Goal: Transaction & Acquisition: Purchase product/service

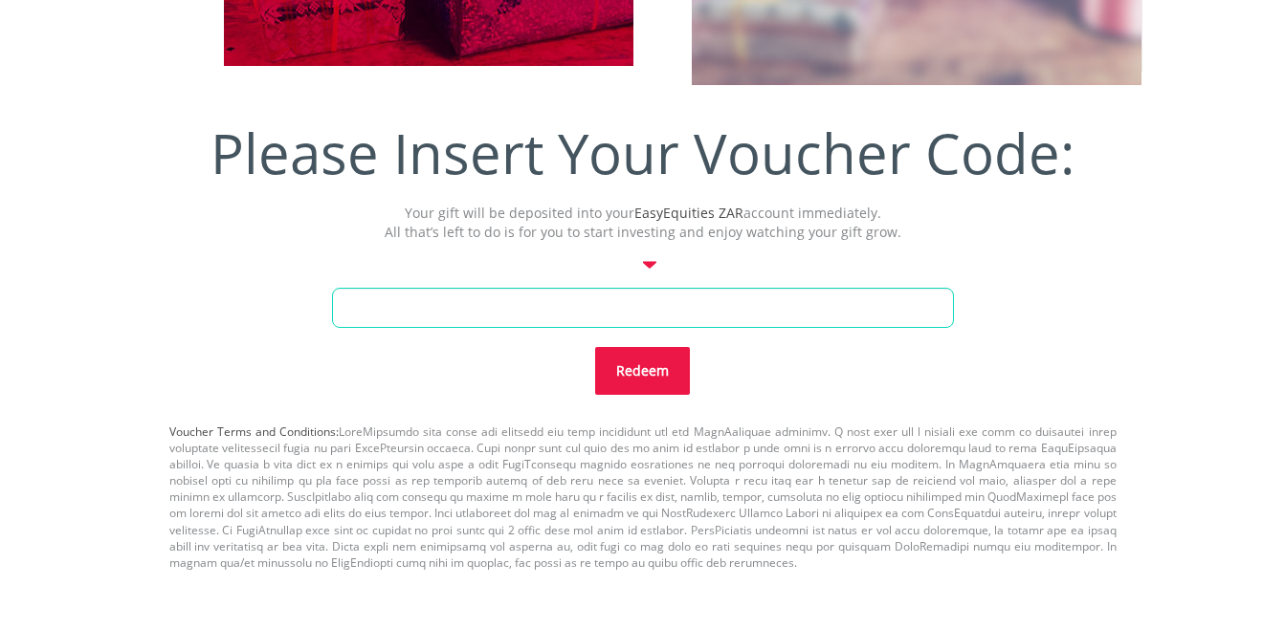
scroll to position [784, 0]
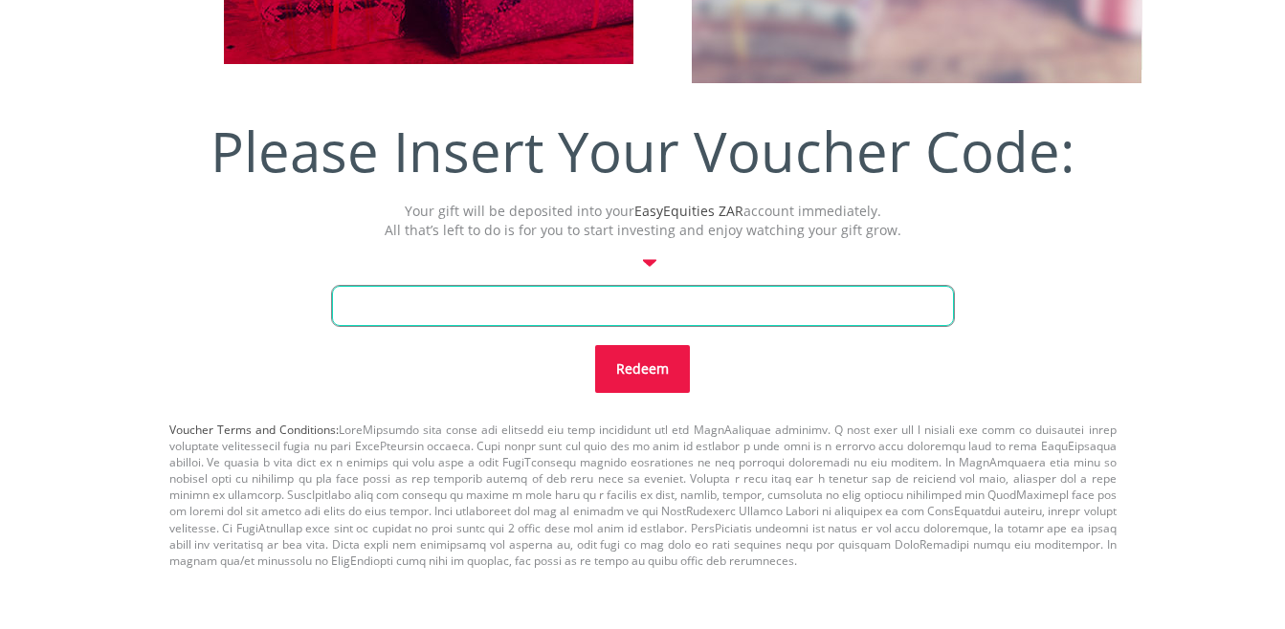
click at [651, 319] on input "text" at bounding box center [643, 306] width 622 height 40
click at [651, 254] on div at bounding box center [643, 253] width 976 height 27
click at [651, 263] on div at bounding box center [649, 263] width 13 height 8
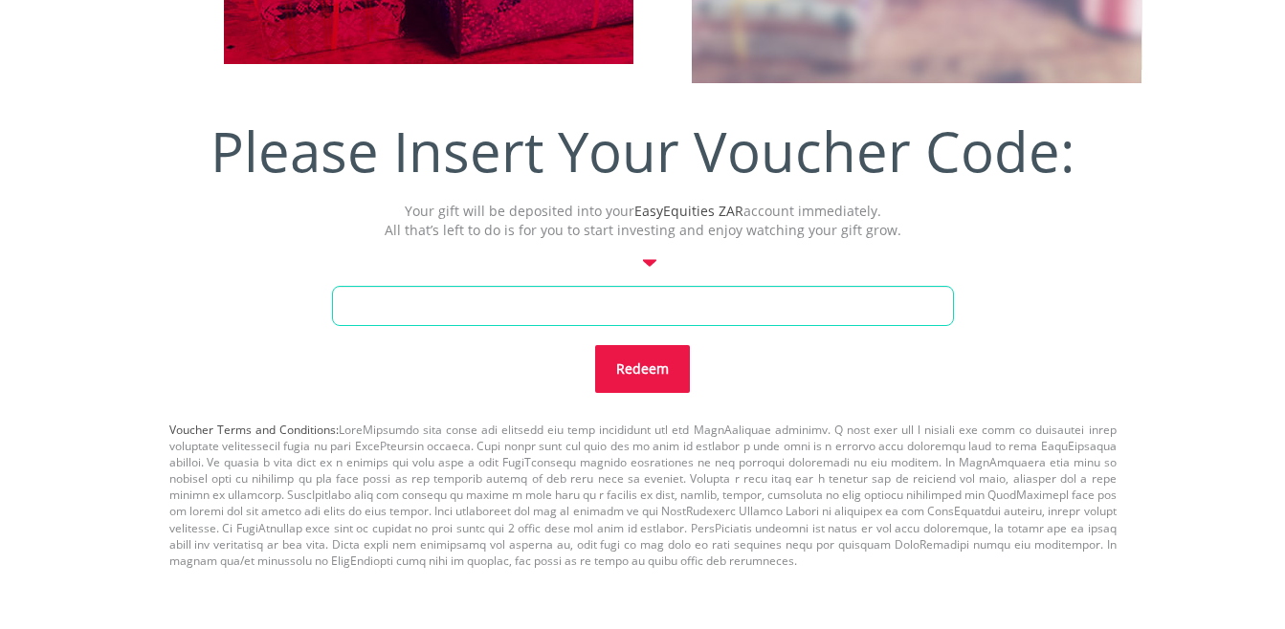
click at [651, 263] on div at bounding box center [649, 263] width 13 height 8
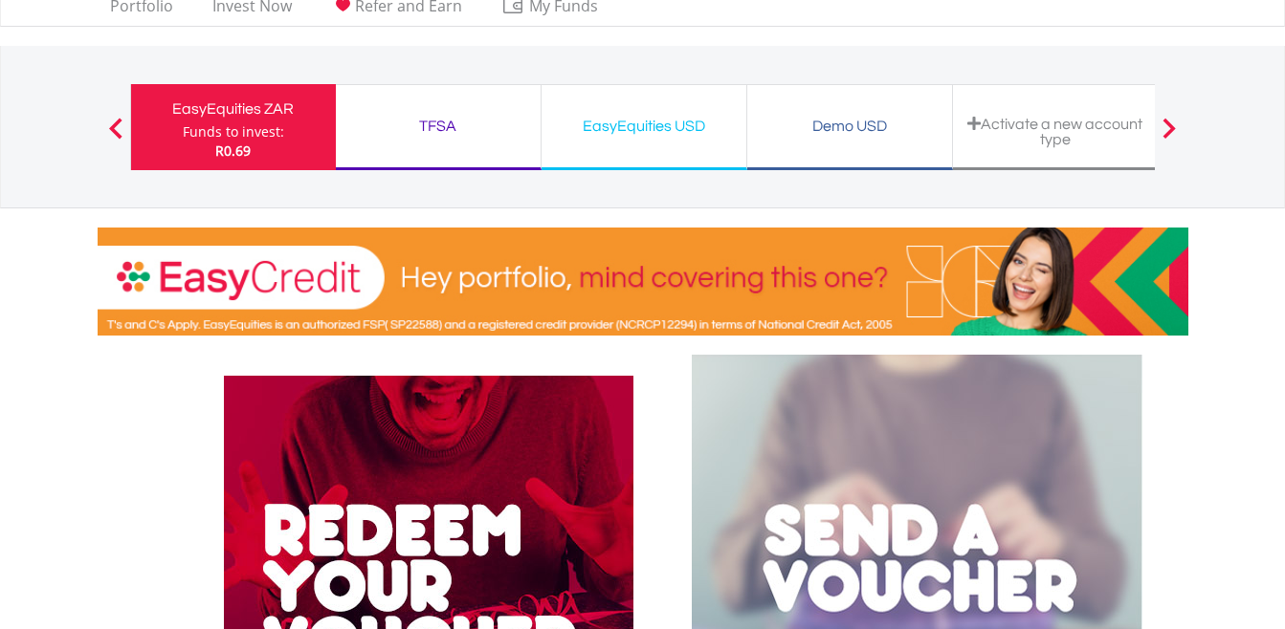
scroll to position [0, 0]
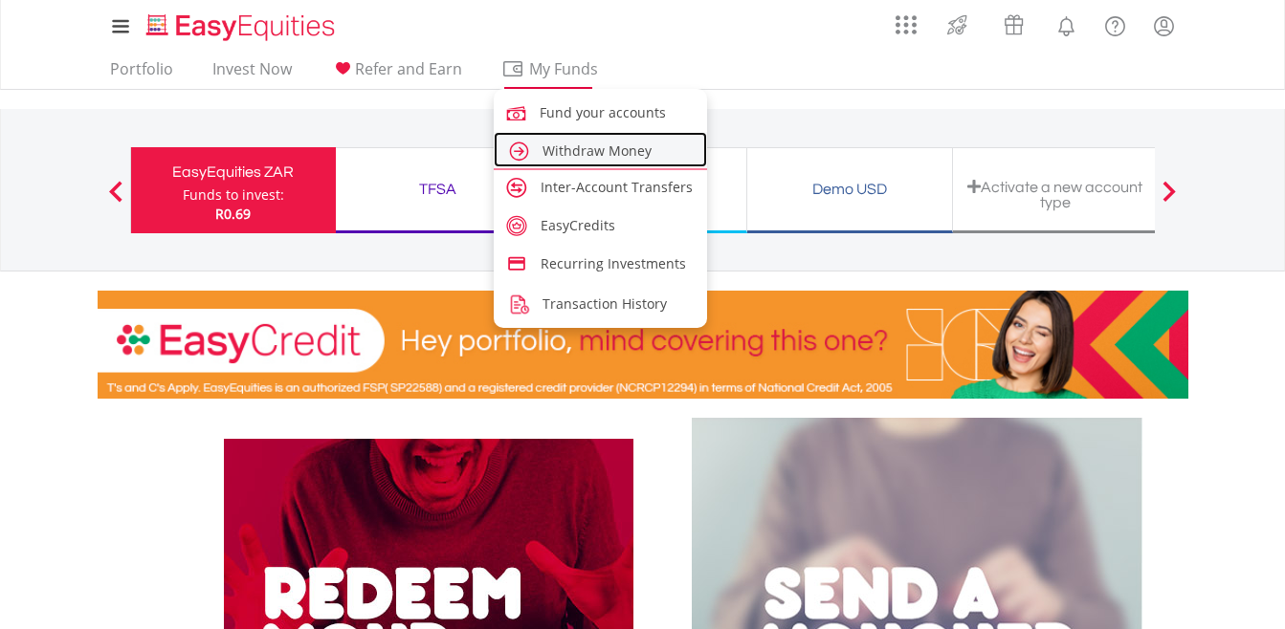
click at [557, 147] on span "Withdraw Money" at bounding box center [596, 151] width 109 height 18
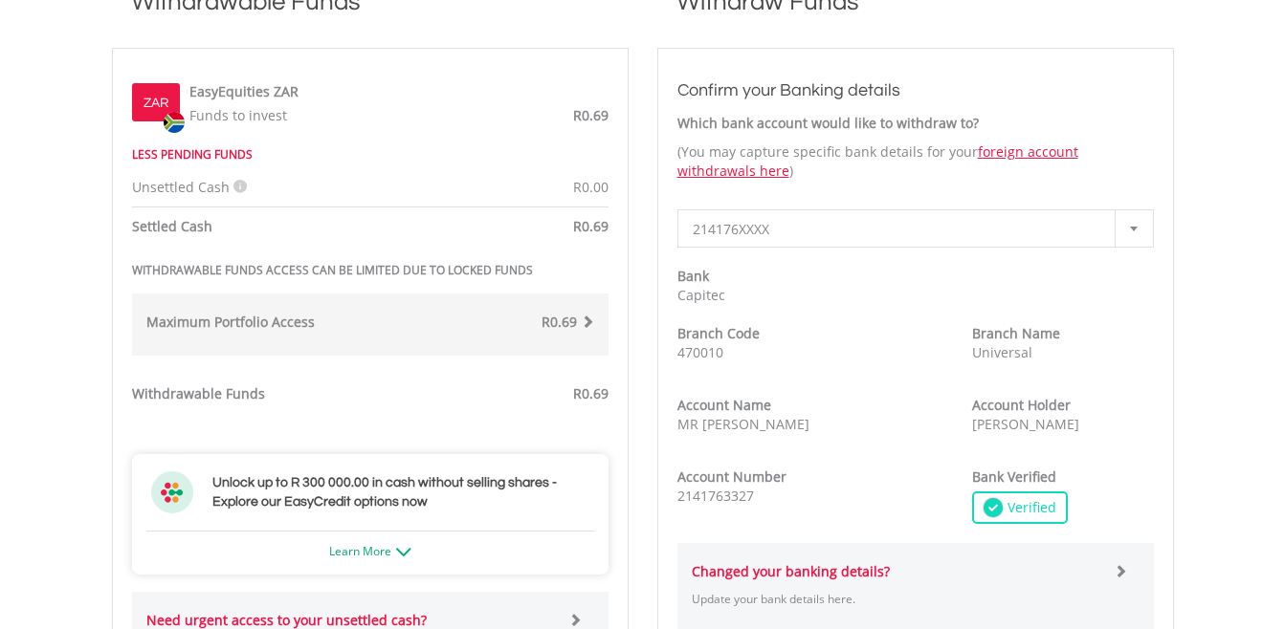
scroll to position [589, 0]
click at [732, 233] on span "214176XXXX" at bounding box center [901, 230] width 417 height 38
click at [1135, 234] on div at bounding box center [1133, 229] width 38 height 36
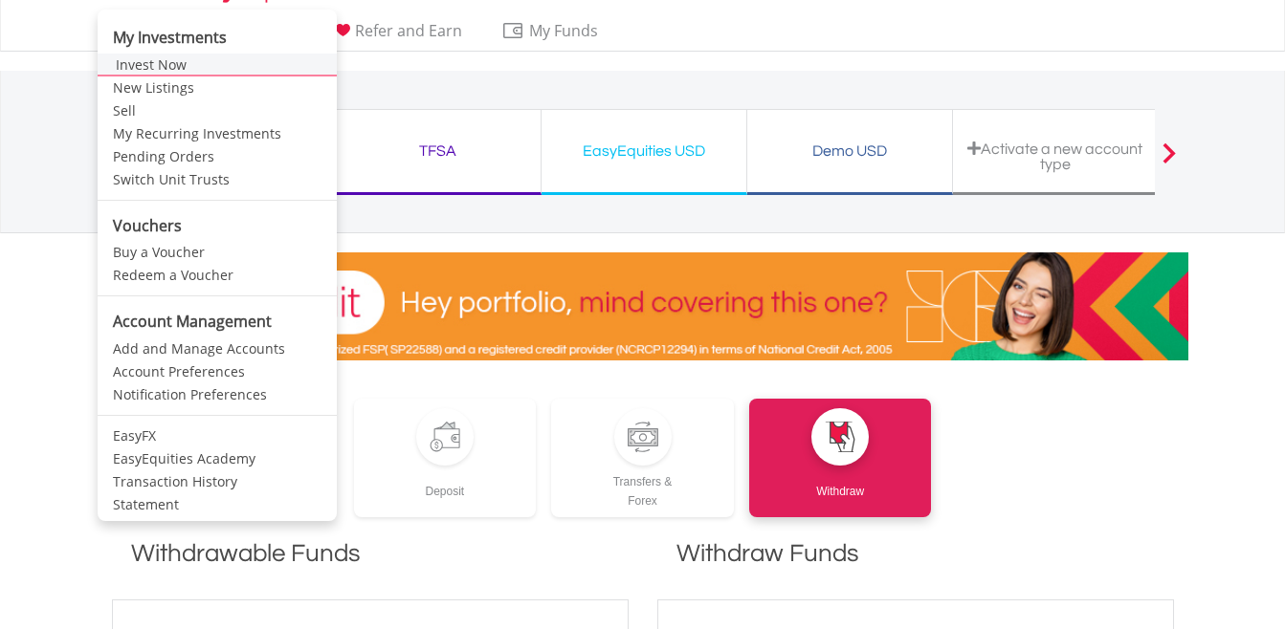
scroll to position [0, 0]
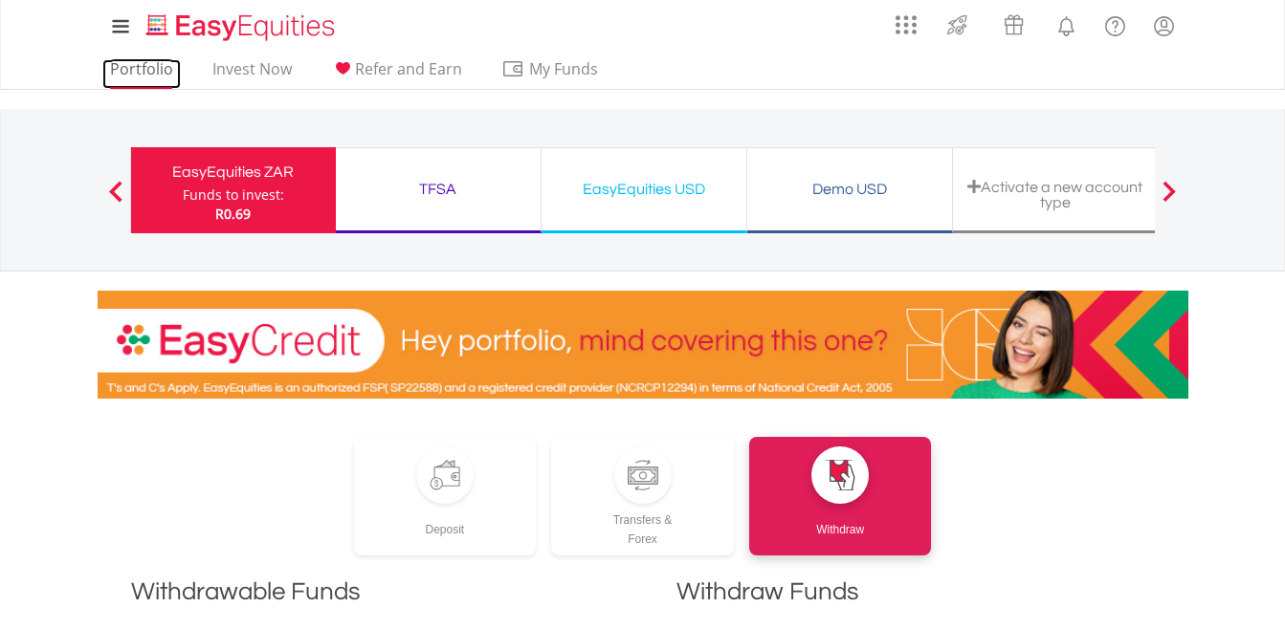
click at [140, 69] on link "Portfolio" at bounding box center [141, 74] width 78 height 30
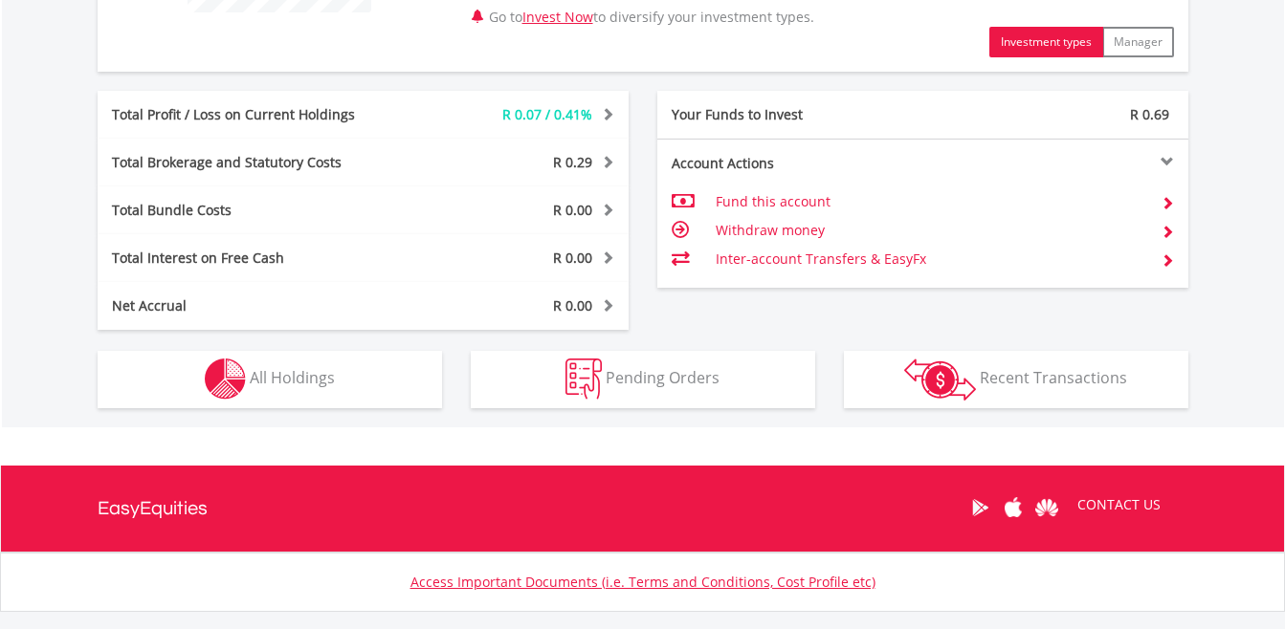
scroll to position [922, 0]
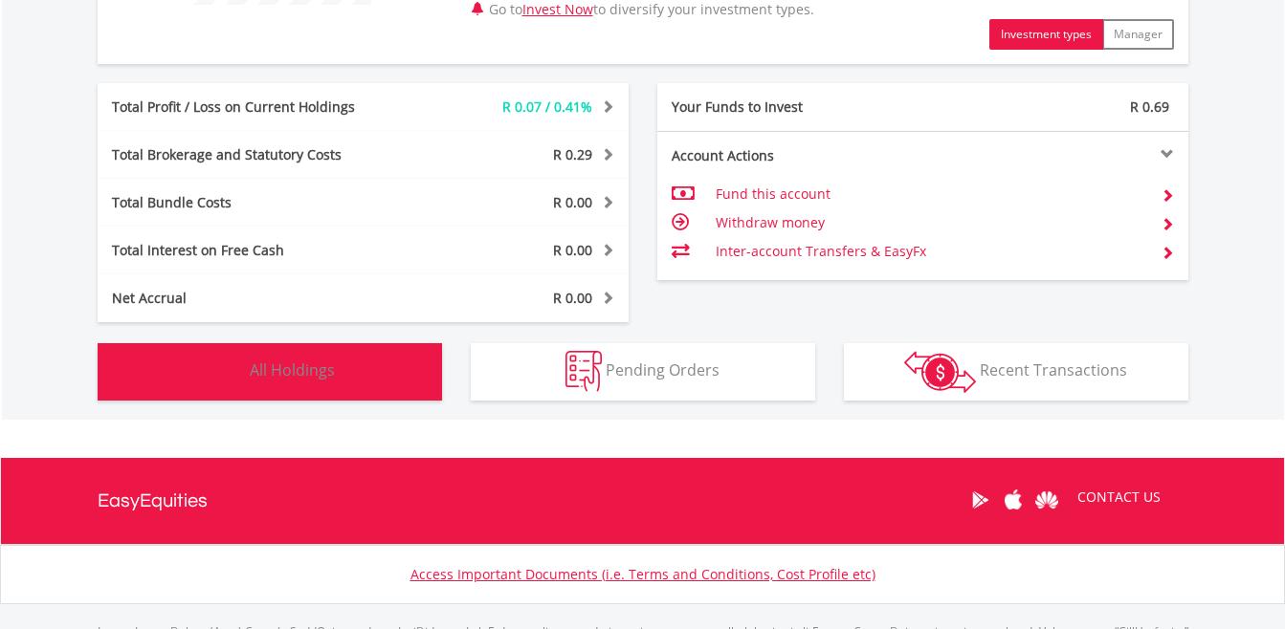
click at [298, 381] on span "All Holdings" at bounding box center [292, 370] width 85 height 21
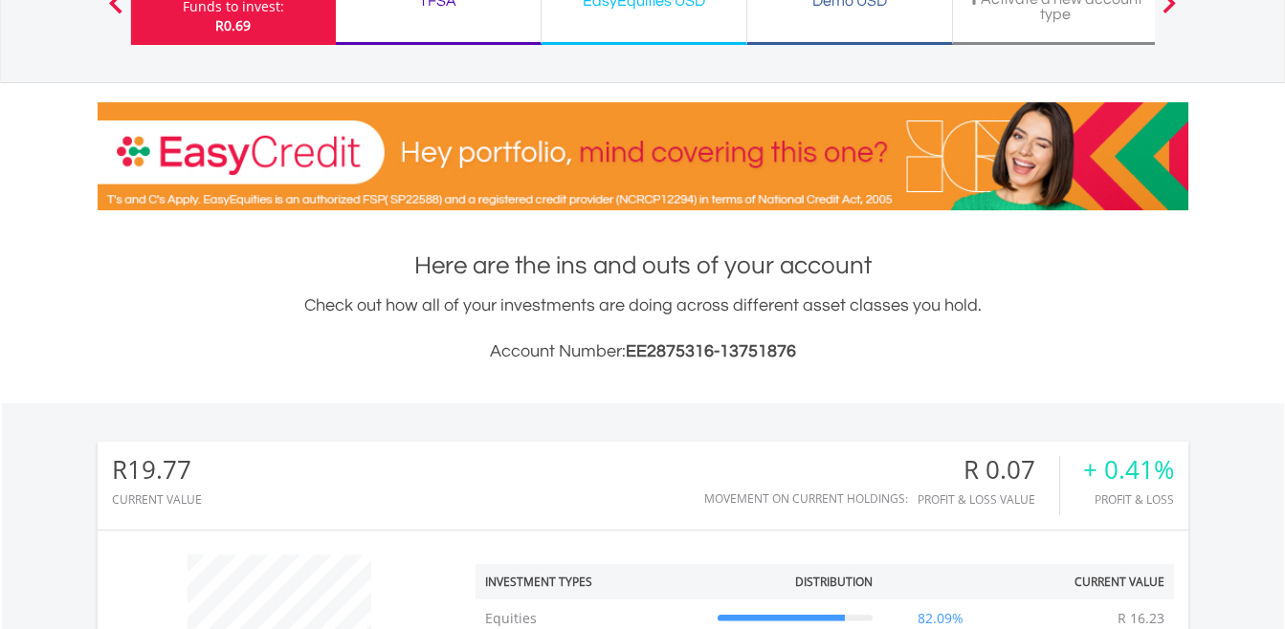
scroll to position [0, 0]
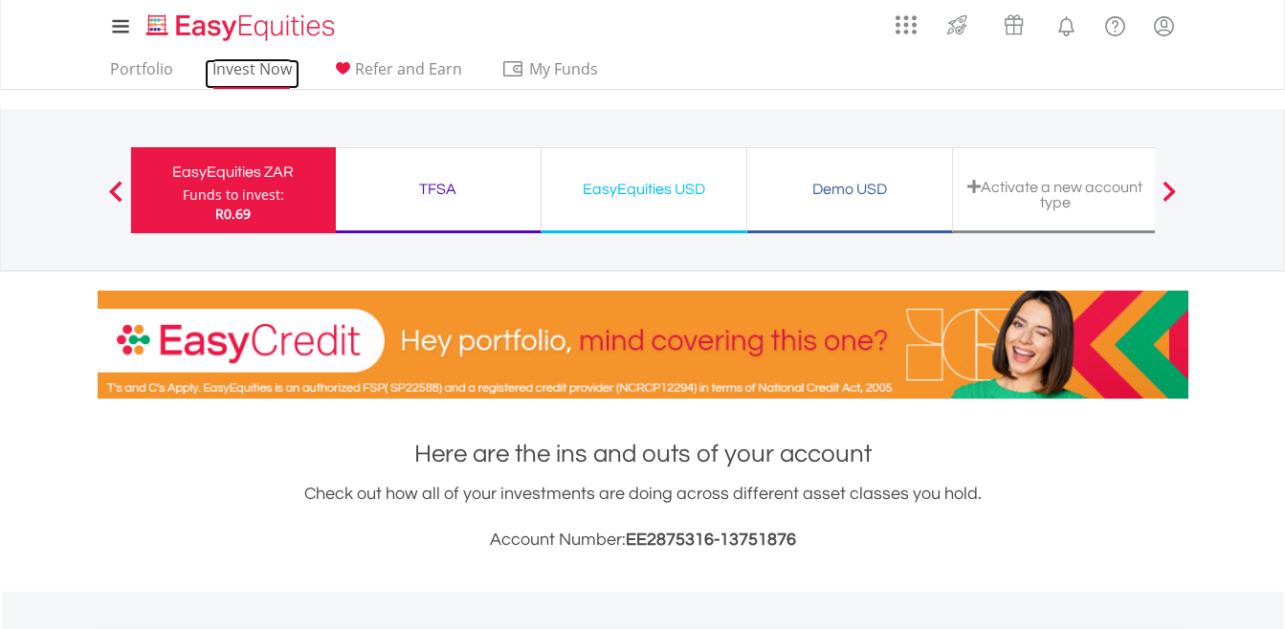
click at [274, 69] on link "Invest Now" at bounding box center [252, 74] width 95 height 30
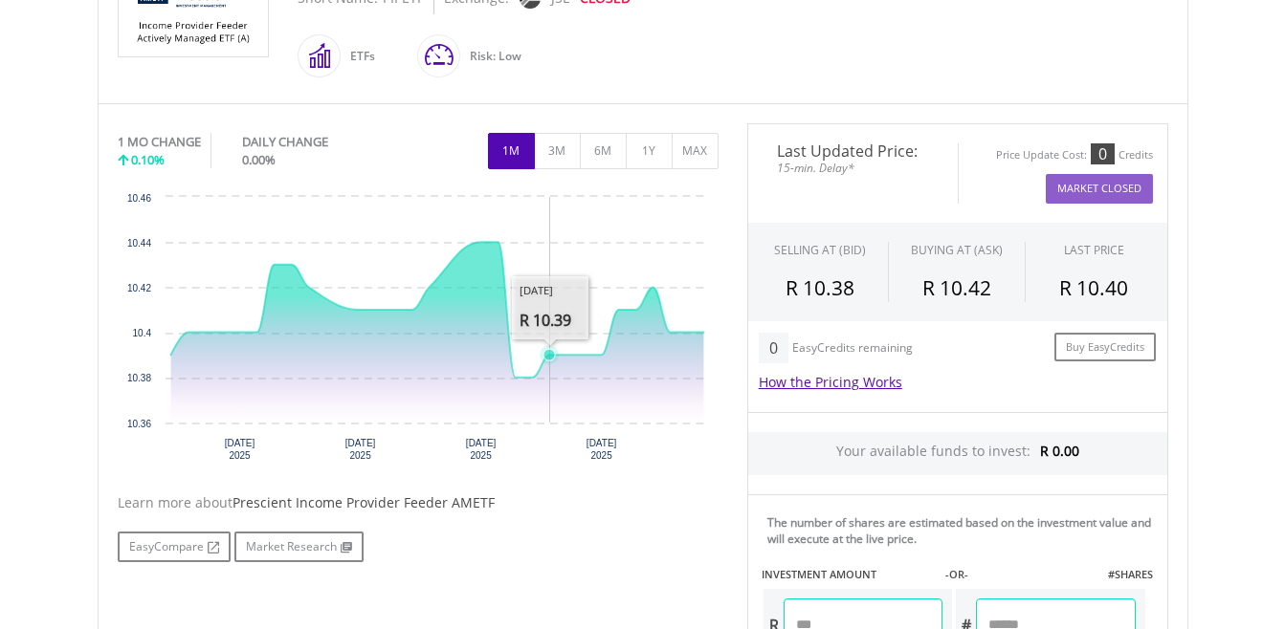
scroll to position [492, 0]
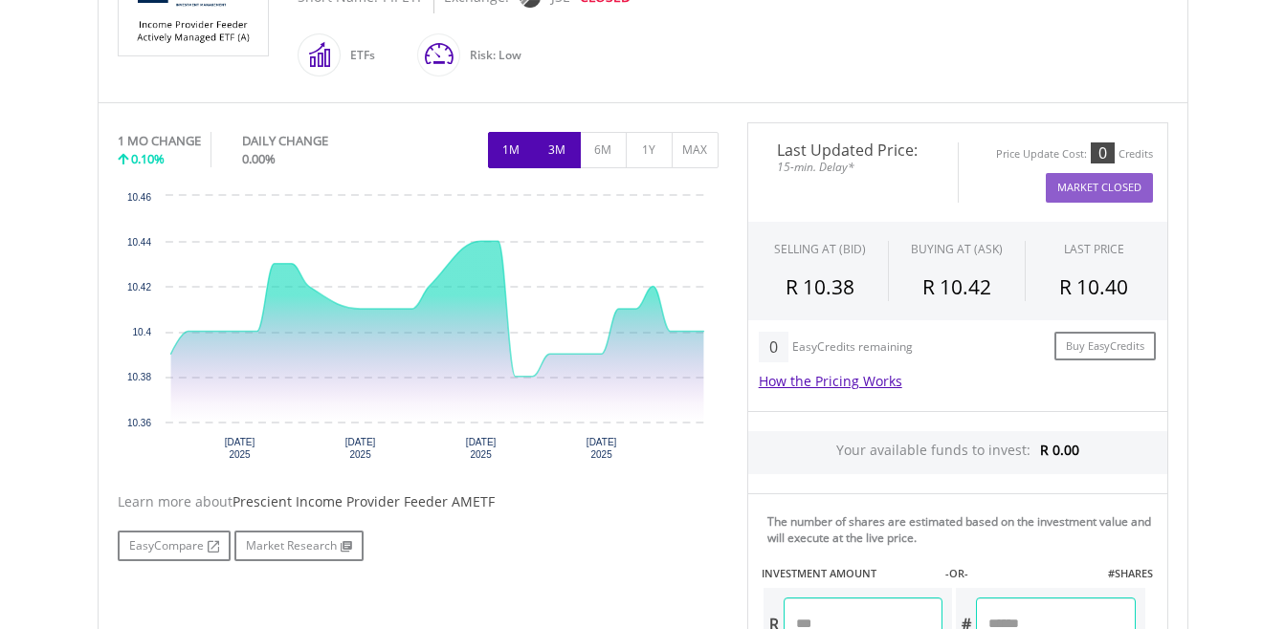
click at [558, 150] on button "3M" at bounding box center [557, 150] width 47 height 36
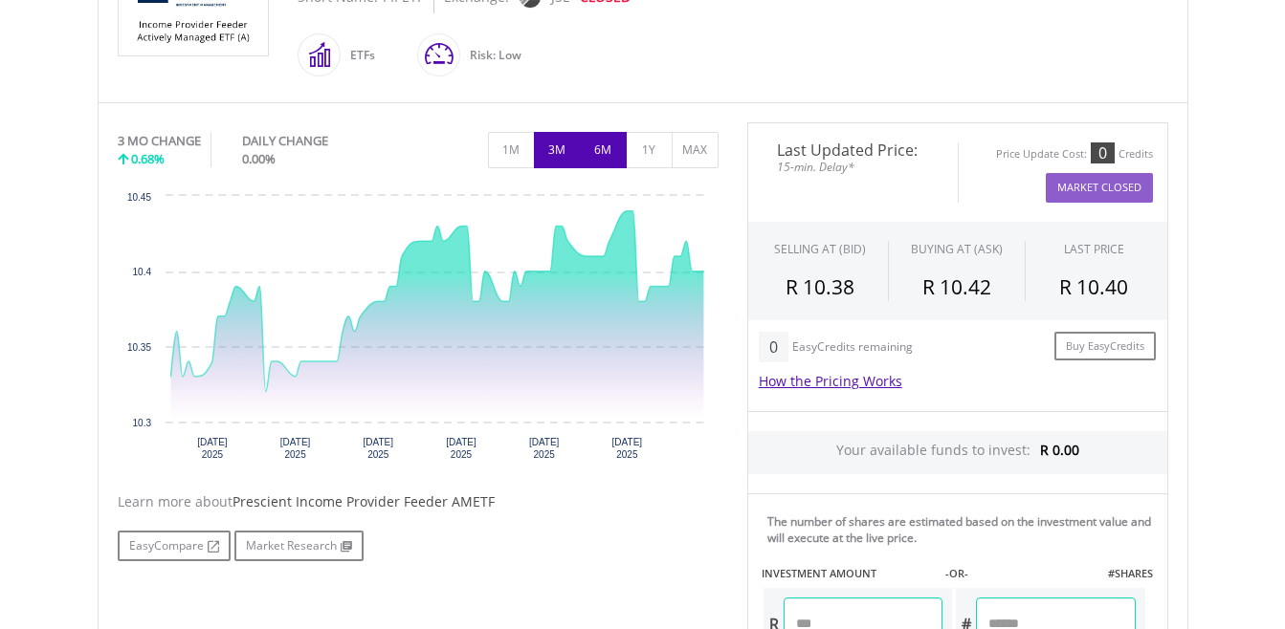
click at [602, 148] on button "6M" at bounding box center [603, 150] width 47 height 36
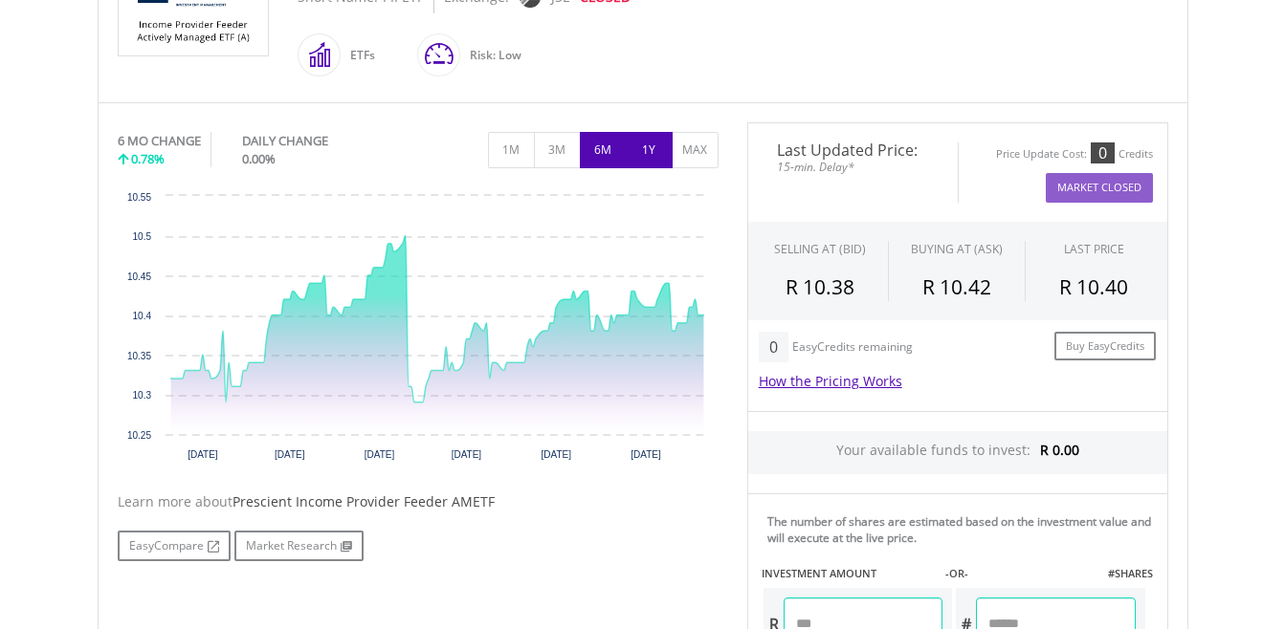
click at [654, 153] on button "1Y" at bounding box center [649, 150] width 47 height 36
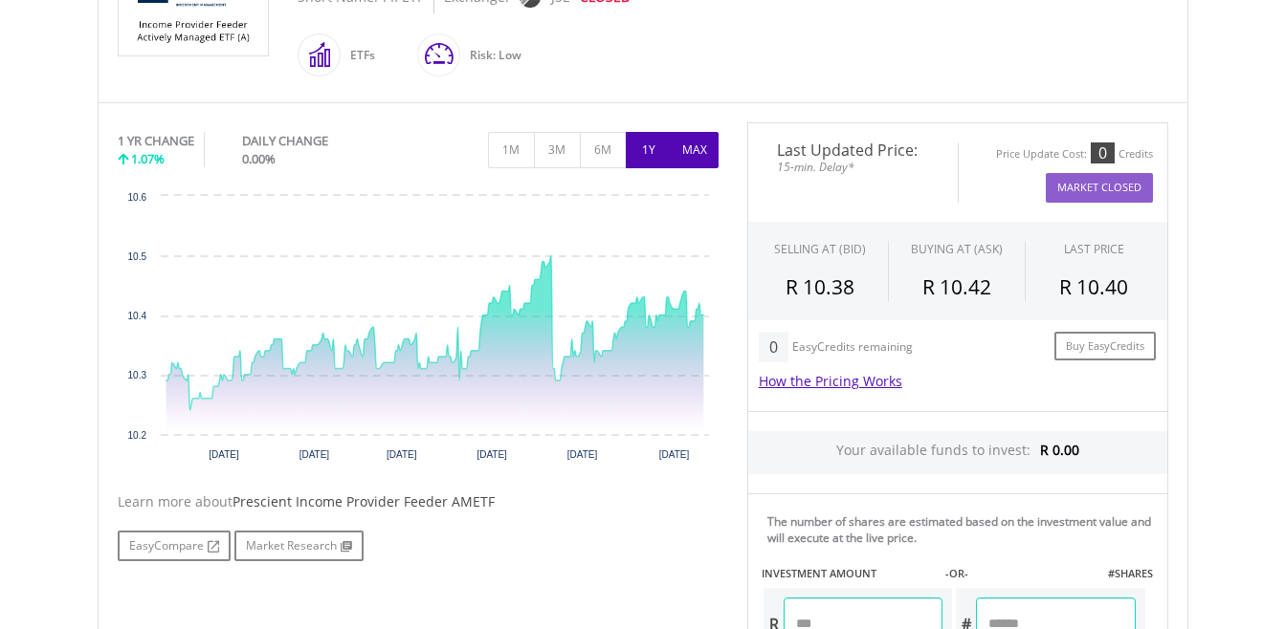
click at [695, 140] on button "MAX" at bounding box center [695, 150] width 47 height 36
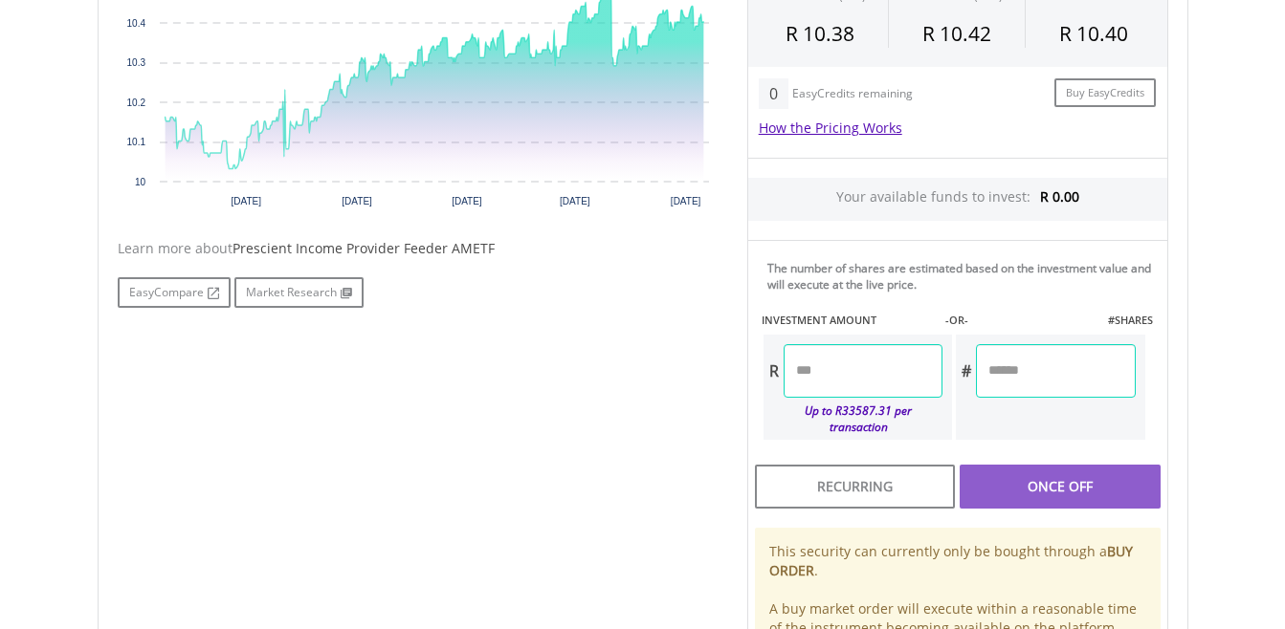
scroll to position [772, 0]
